Goal: Find specific page/section: Find specific page/section

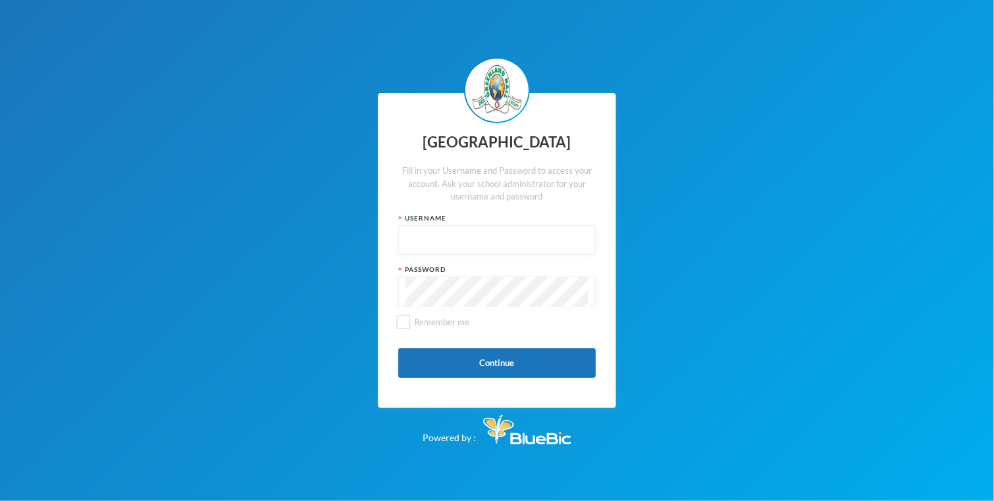
click at [419, 237] on input "text" at bounding box center [497, 241] width 183 height 30
type input "glh24c132"
click at [407, 329] on label "Remember me" at bounding box center [497, 327] width 198 height 23
click at [407, 329] on input "Remember me" at bounding box center [404, 322] width 14 height 14
checkbox input "true"
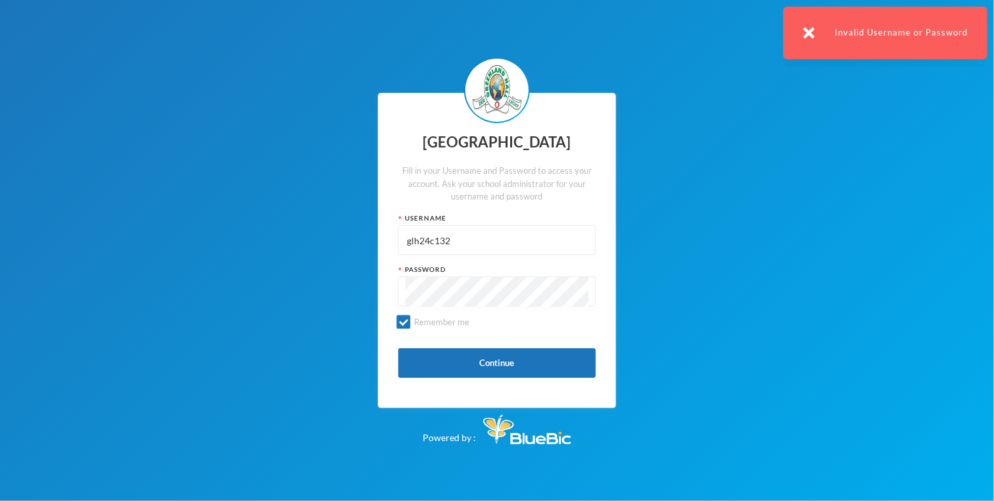
click at [382, 305] on div "Greenland Hall Fill in your Username and Password to access your account. Ask y…" at bounding box center [497, 251] width 238 height 316
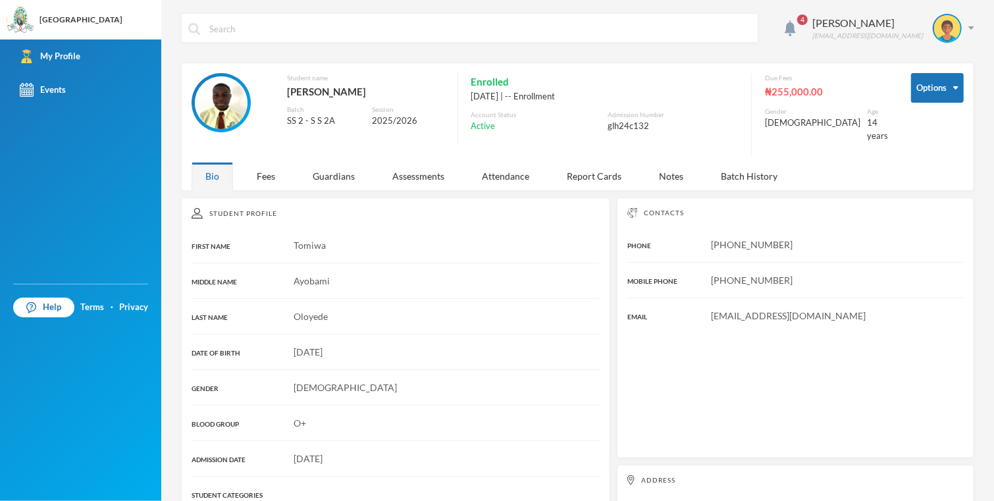
click at [268, 145] on div "Student name [PERSON_NAME] SS 2 - S S 2A Session 2025/2026" at bounding box center [318, 109] width 253 height 72
click at [414, 165] on div "Assessments" at bounding box center [419, 176] width 80 height 28
